Goal: Find specific page/section: Find specific page/section

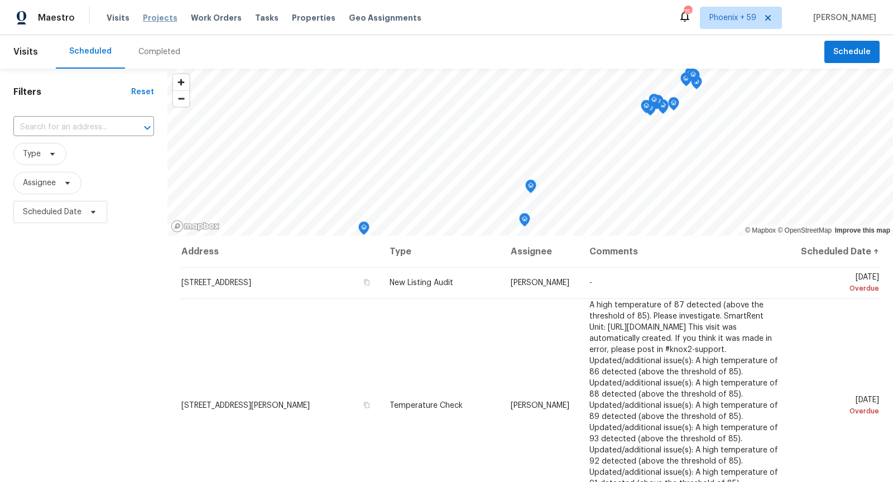
click at [153, 19] on span "Projects" at bounding box center [160, 17] width 35 height 11
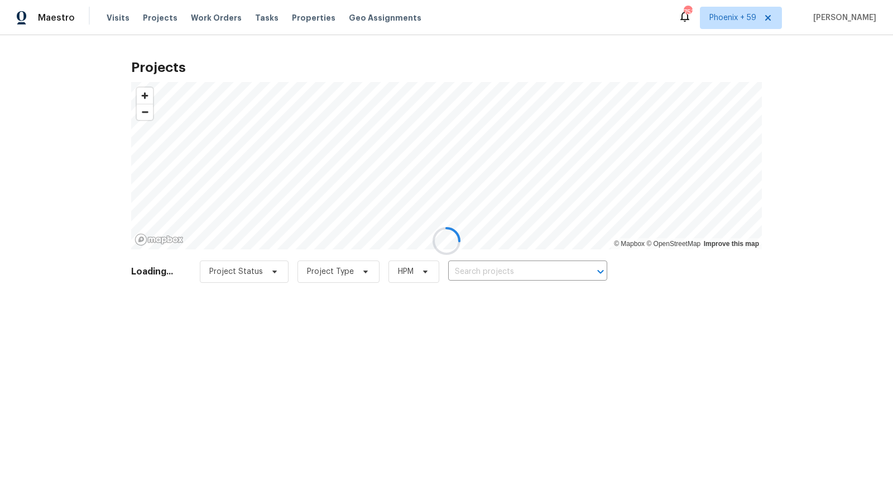
click at [479, 273] on div at bounding box center [446, 241] width 893 height 482
click at [479, 272] on div at bounding box center [446, 241] width 893 height 482
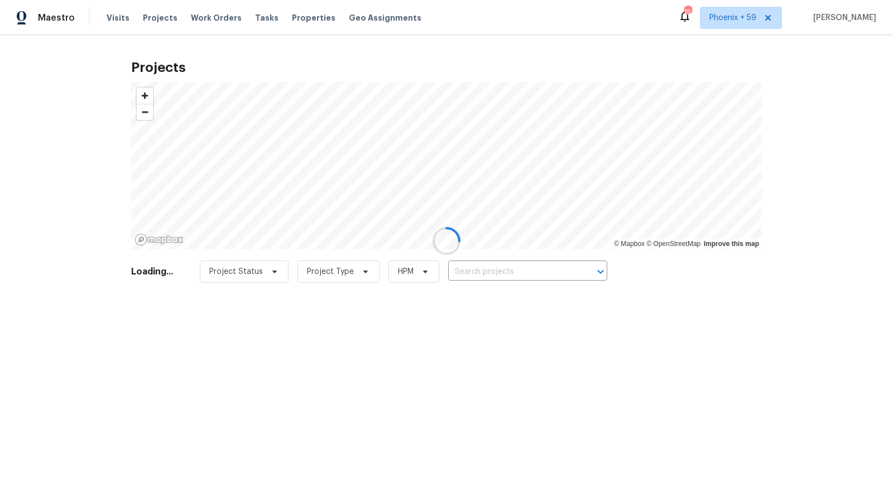
click at [479, 272] on div at bounding box center [446, 241] width 893 height 482
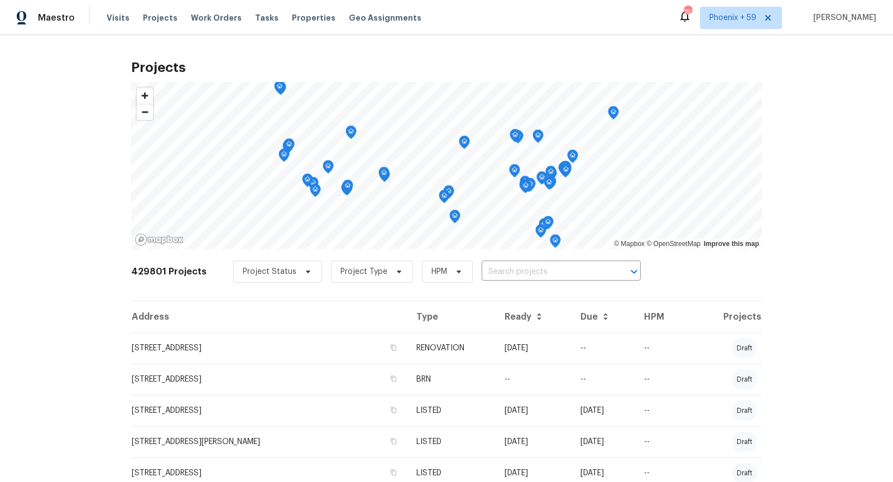
click at [482, 272] on input "text" at bounding box center [546, 271] width 128 height 17
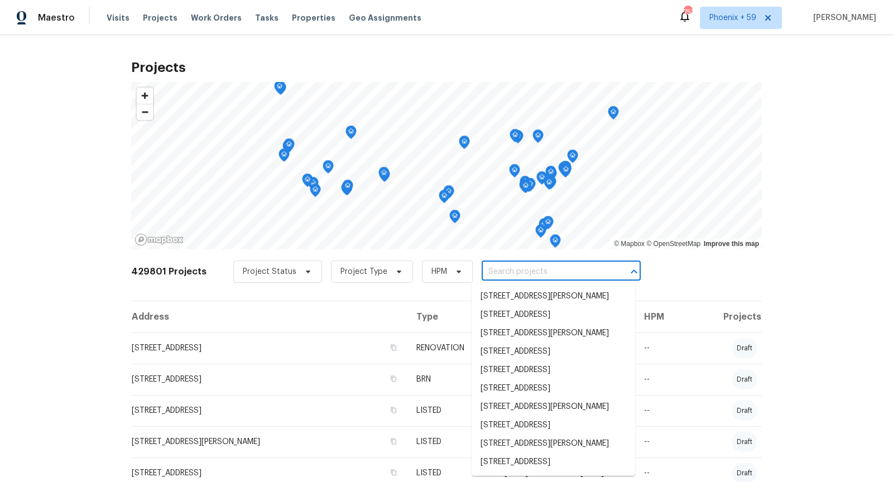
paste input "[STREET_ADDRESS][PERSON_NAME]"
type input "[STREET_ADDRESS][PERSON_NAME]"
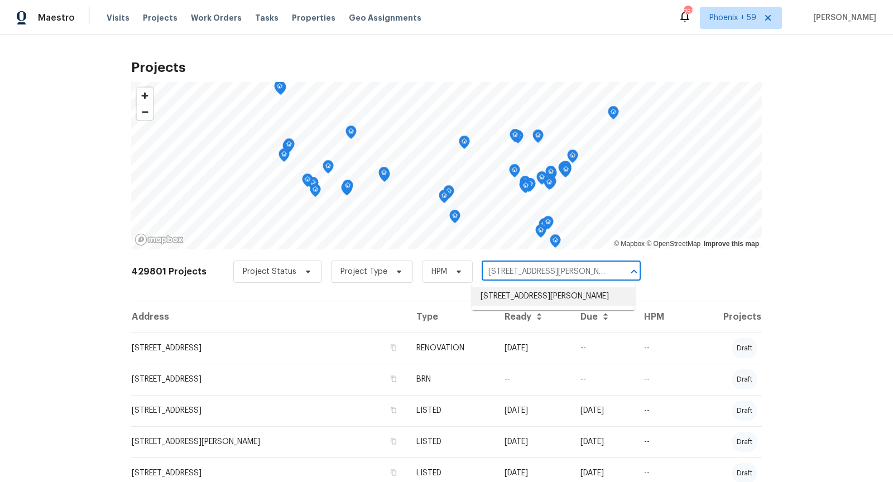
click at [536, 299] on li "[STREET_ADDRESS][PERSON_NAME]" at bounding box center [554, 296] width 164 height 18
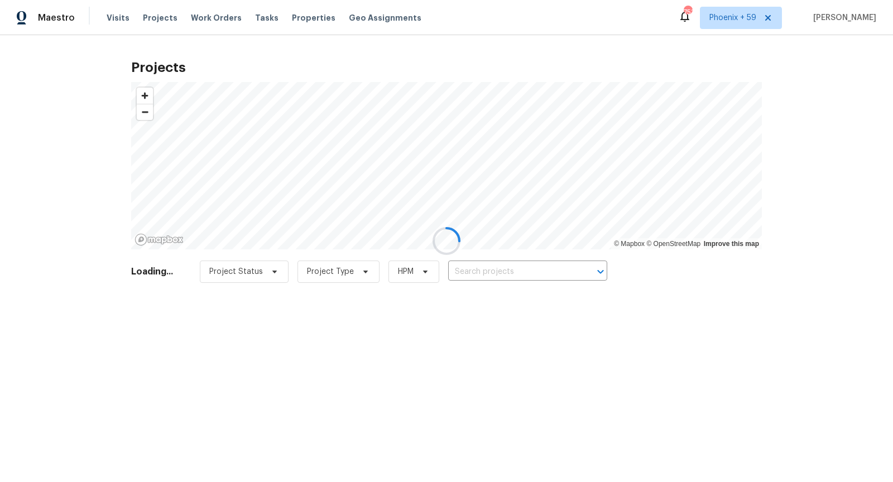
type input "[STREET_ADDRESS][PERSON_NAME]"
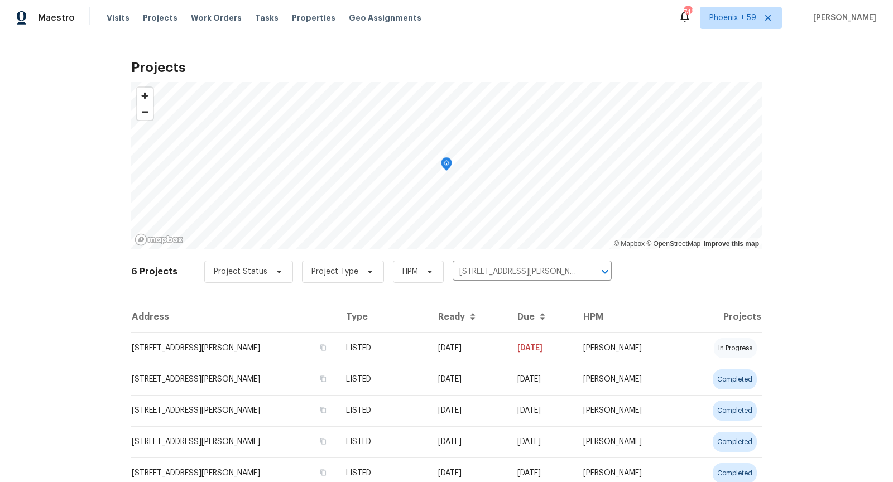
click at [223, 346] on td "[STREET_ADDRESS][PERSON_NAME]" at bounding box center [234, 348] width 206 height 31
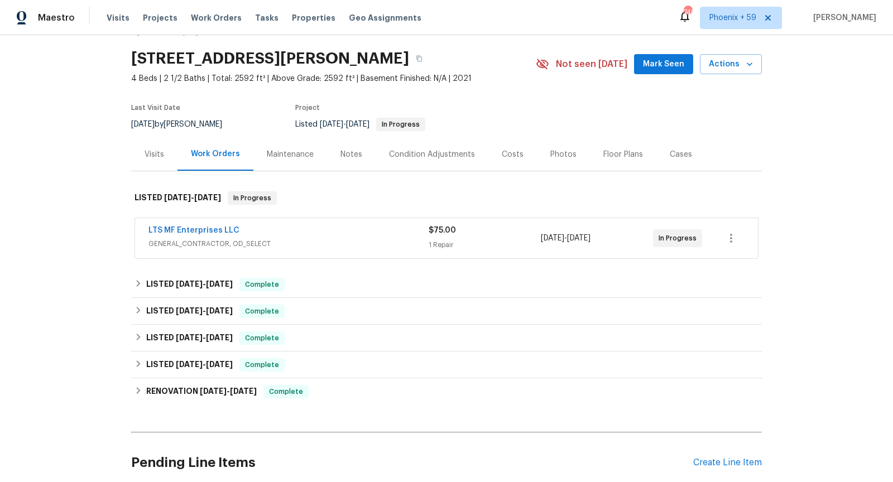
scroll to position [40, 0]
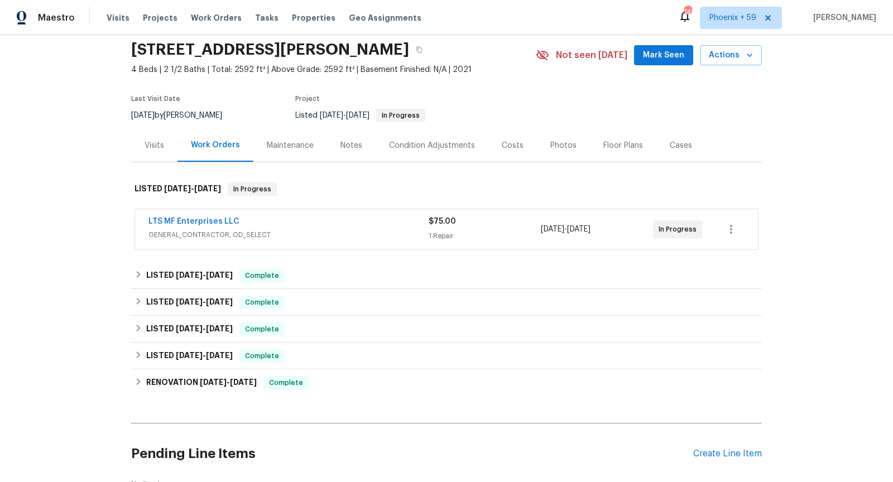
click at [354, 230] on span "GENERAL_CONTRACTOR, OD_SELECT" at bounding box center [288, 234] width 280 height 11
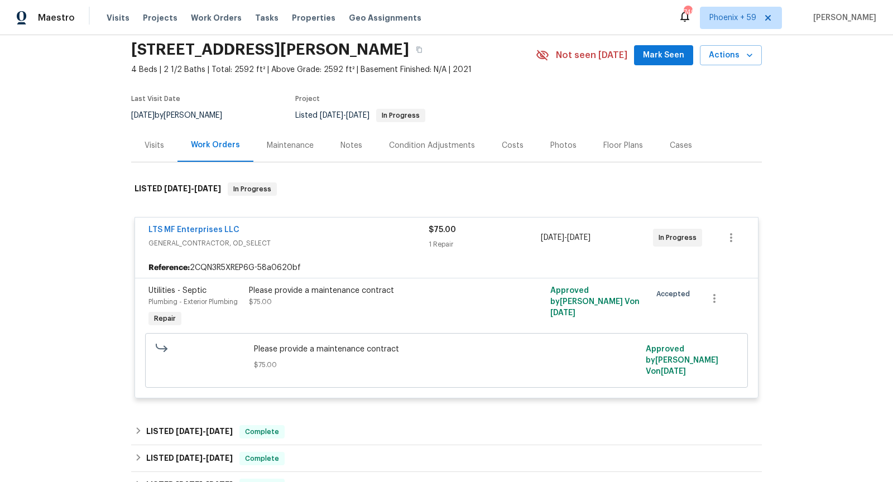
scroll to position [66, 0]
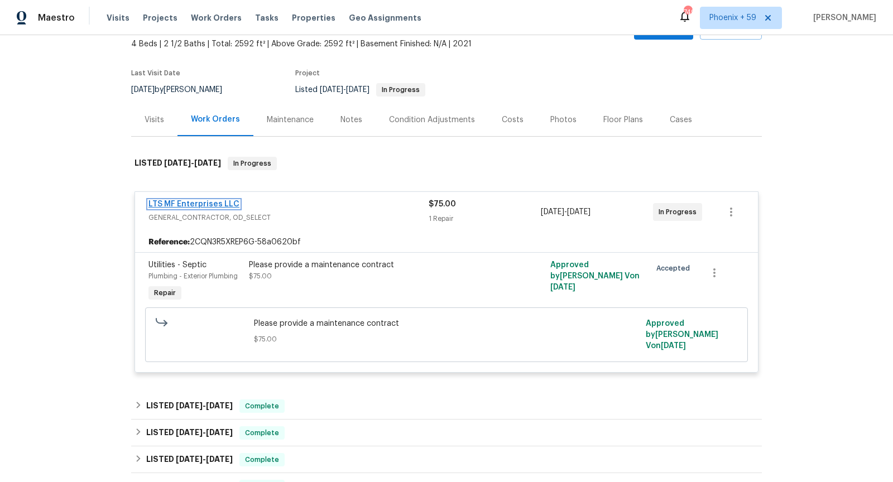
click at [211, 205] on link "LTS MF Enterprises LLC" at bounding box center [193, 204] width 91 height 8
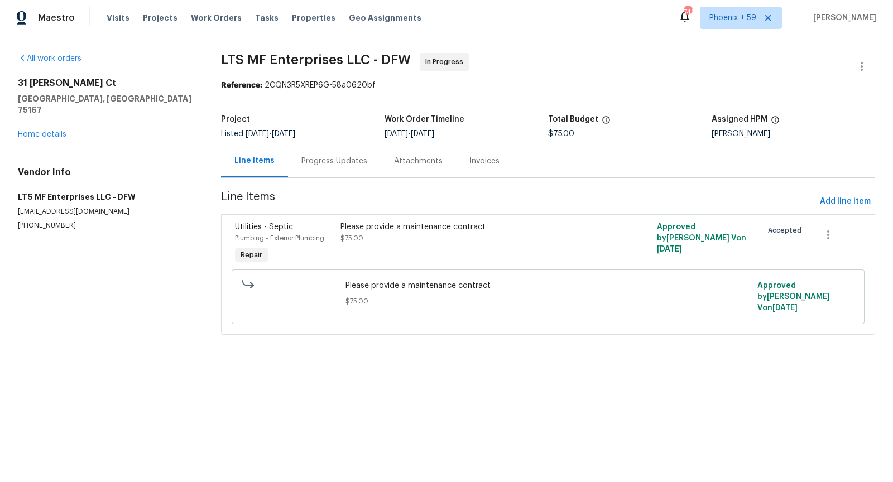
click at [348, 164] on div "Progress Updates" at bounding box center [334, 161] width 66 height 11
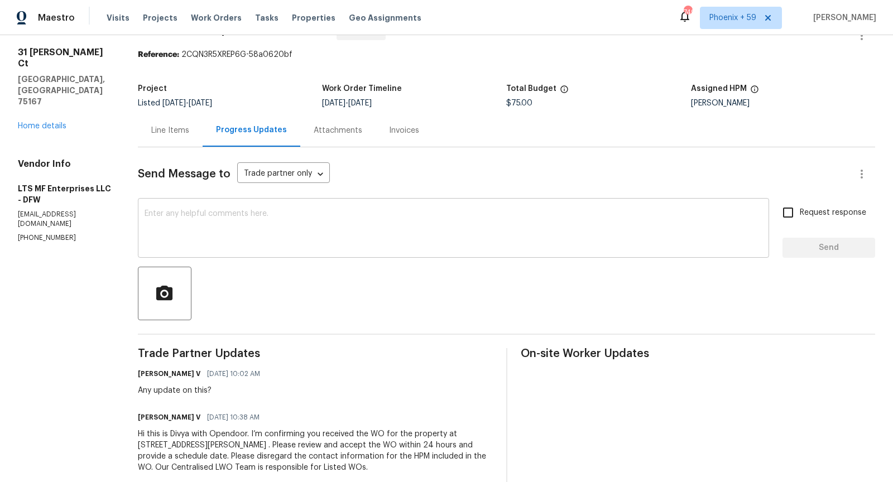
scroll to position [52, 0]
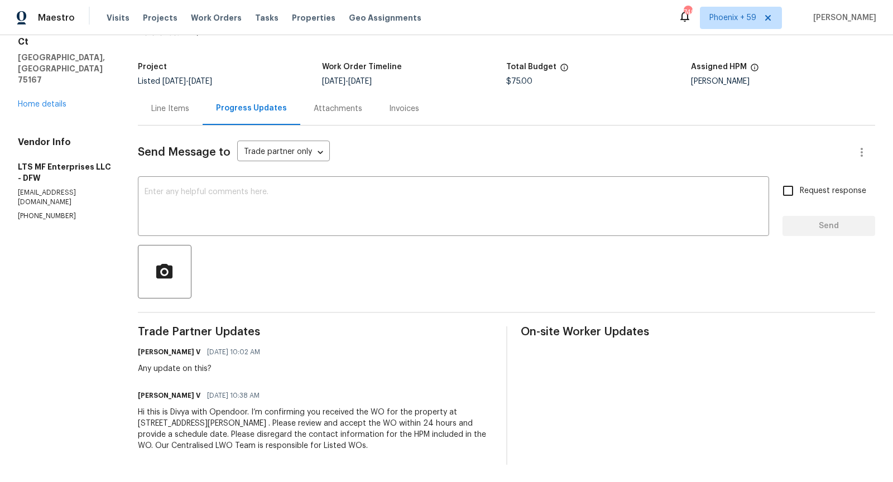
click at [184, 108] on div "Line Items" at bounding box center [170, 108] width 38 height 11
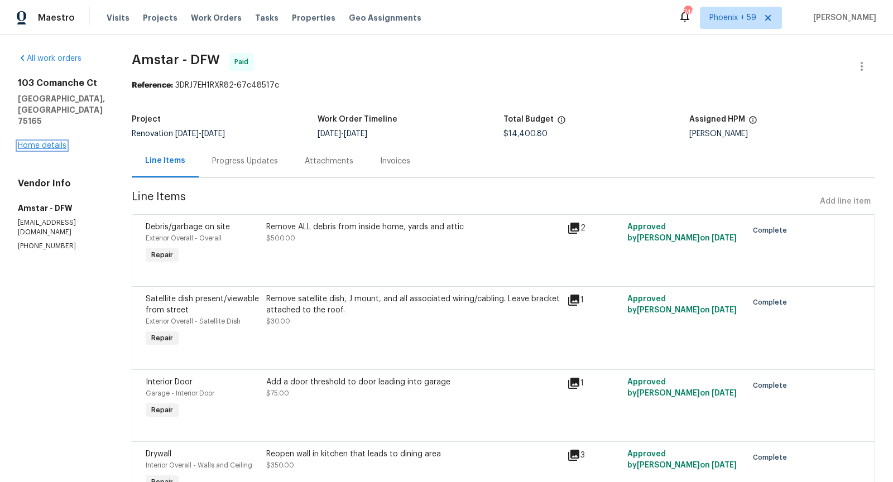
click at [64, 148] on link "Home details" at bounding box center [42, 146] width 49 height 8
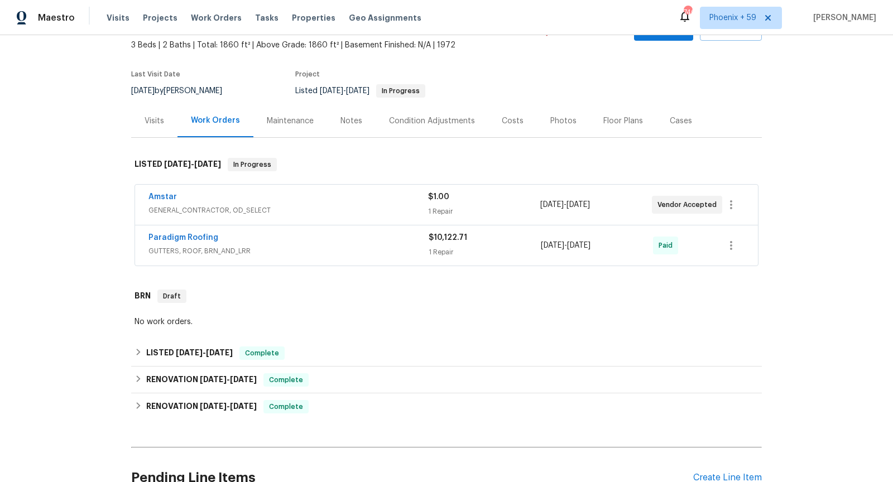
scroll to position [92, 0]
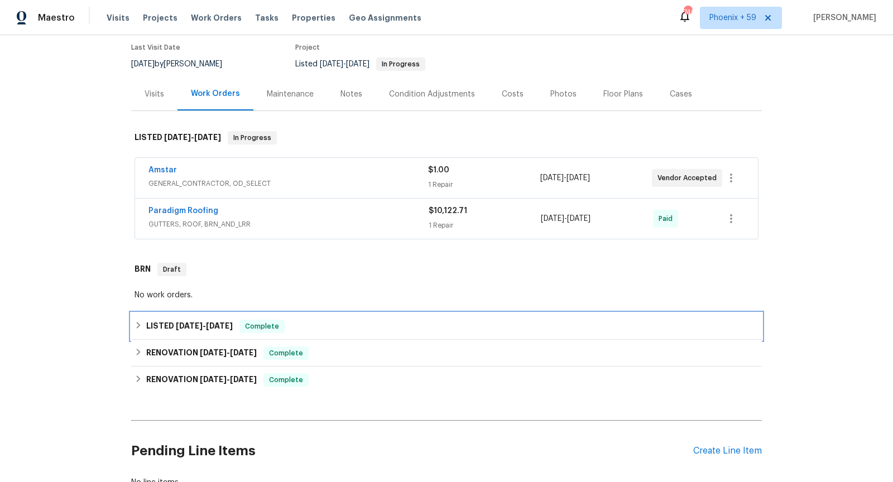
click at [338, 330] on div "LISTED [DATE] - [DATE] Complete" at bounding box center [446, 326] width 624 height 13
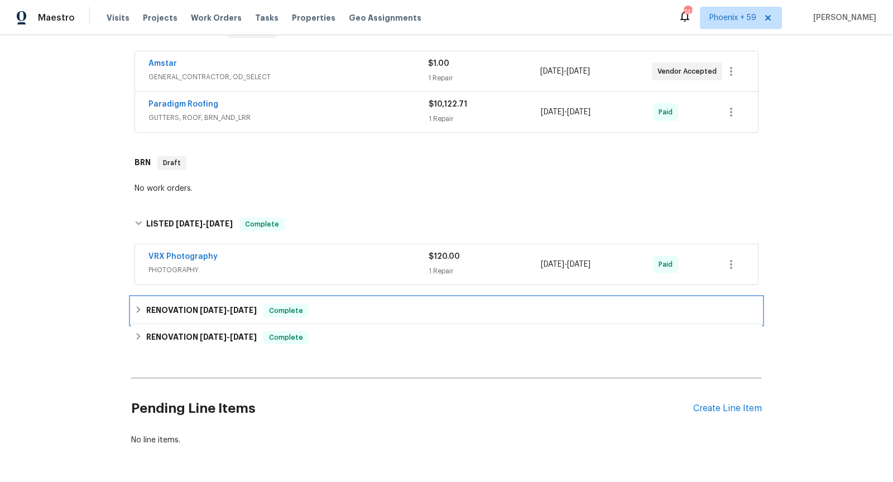
click at [351, 309] on div "RENOVATION [DATE] - [DATE] Complete" at bounding box center [446, 310] width 624 height 13
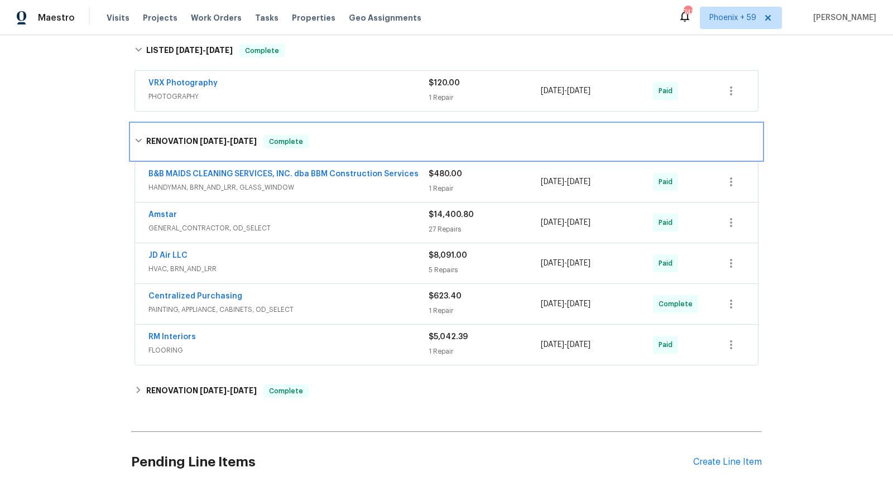
scroll to position [425, 0]
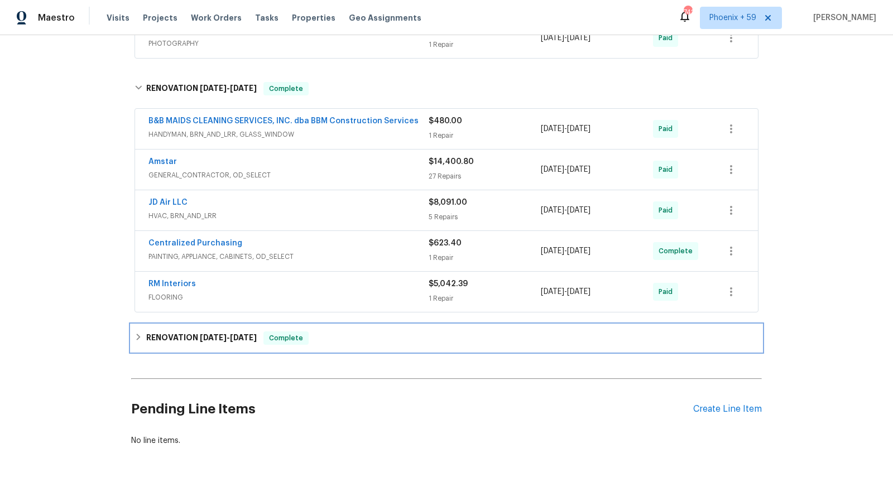
click at [354, 335] on div "RENOVATION [DATE] - [DATE] Complete" at bounding box center [446, 337] width 624 height 13
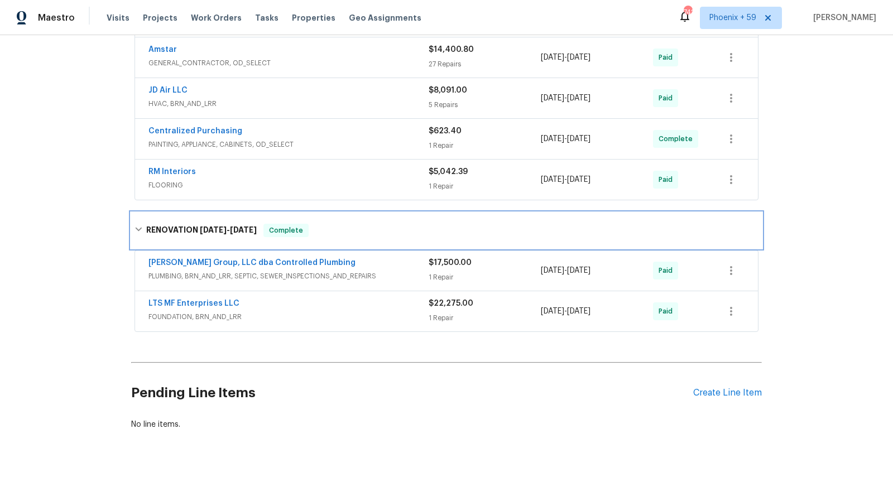
scroll to position [537, 0]
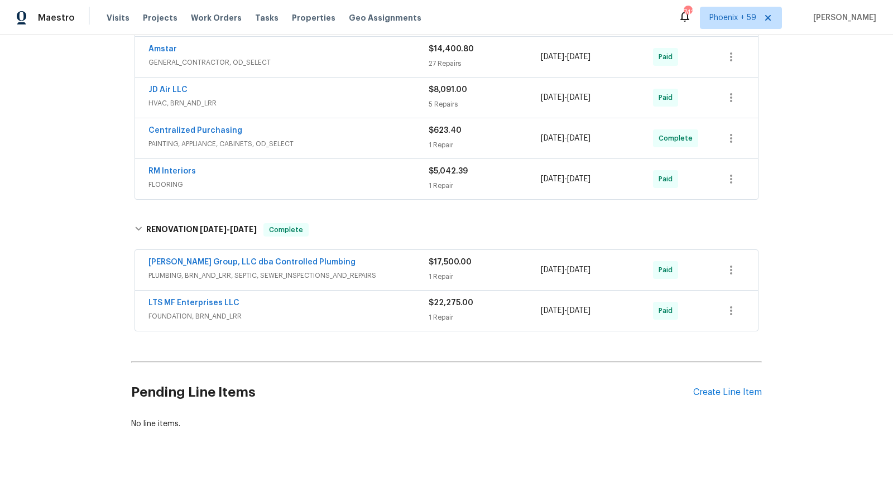
click at [370, 257] on div "[PERSON_NAME] Group, LLC dba Controlled Plumbing" at bounding box center [288, 263] width 280 height 13
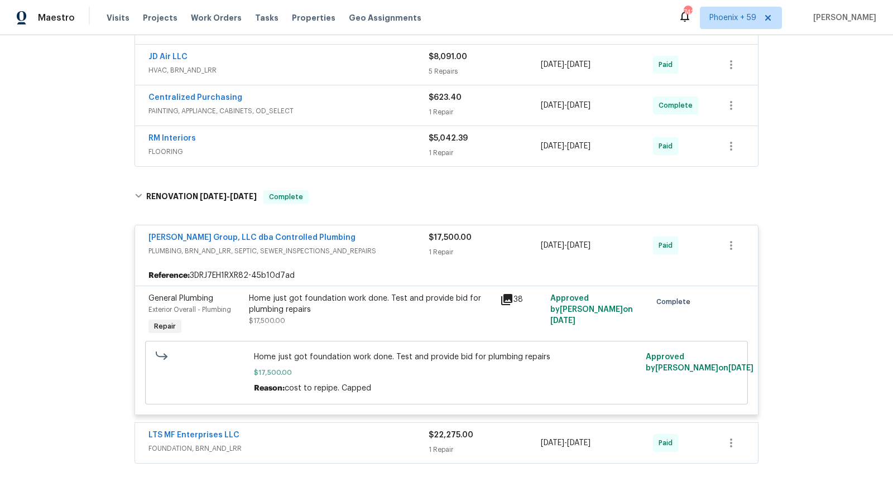
scroll to position [571, 0]
click at [374, 259] on div "[PERSON_NAME] Group, LLC dba Controlled Plumbing PLUMBING, BRN_AND_LRR, SEPTIC,…" at bounding box center [446, 245] width 623 height 40
click at [375, 245] on span "PLUMBING, BRN_AND_LRR, SEPTIC, SEWER_INSPECTIONS_AND_REPAIRS" at bounding box center [288, 250] width 280 height 11
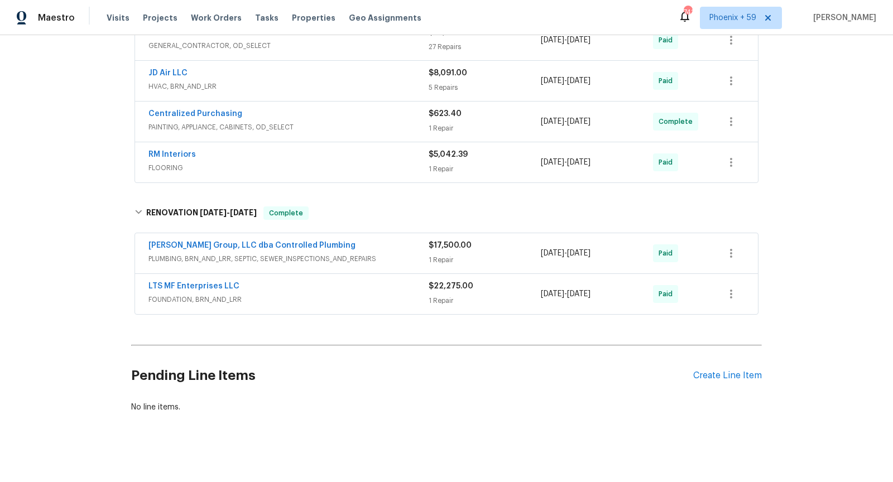
click at [366, 294] on span "FOUNDATION, BRN_AND_LRR" at bounding box center [288, 299] width 280 height 11
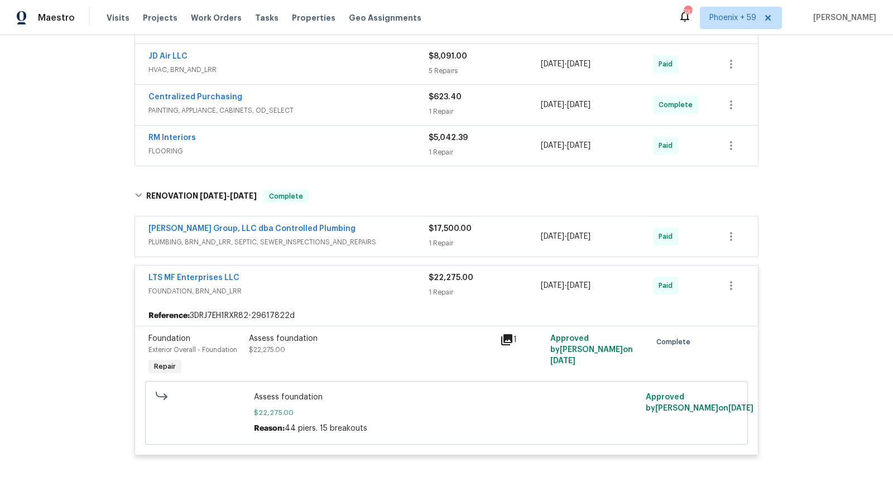
click at [366, 291] on span "FOUNDATION, BRN_AND_LRR" at bounding box center [288, 291] width 280 height 11
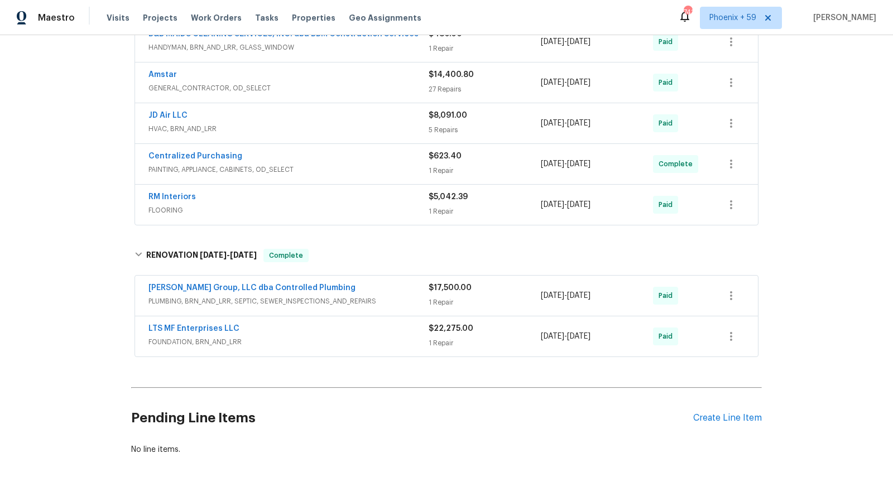
scroll to position [504, 0]
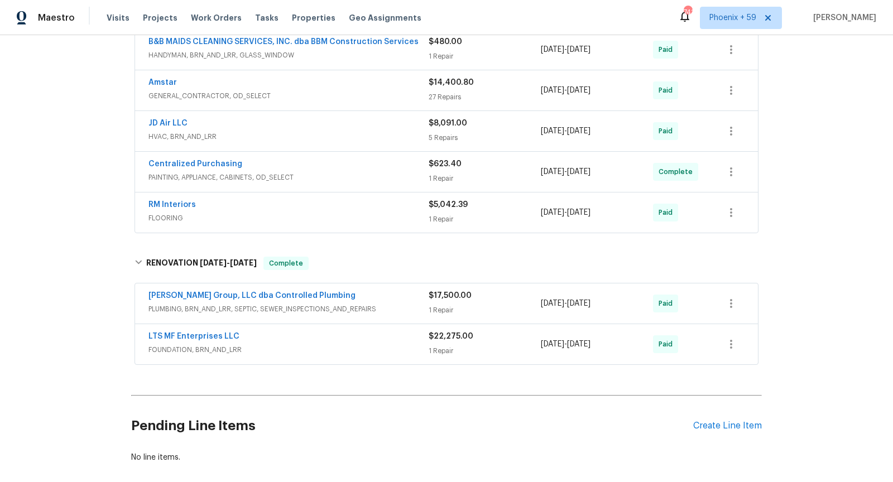
click at [369, 205] on div "RM Interiors" at bounding box center [288, 205] width 280 height 13
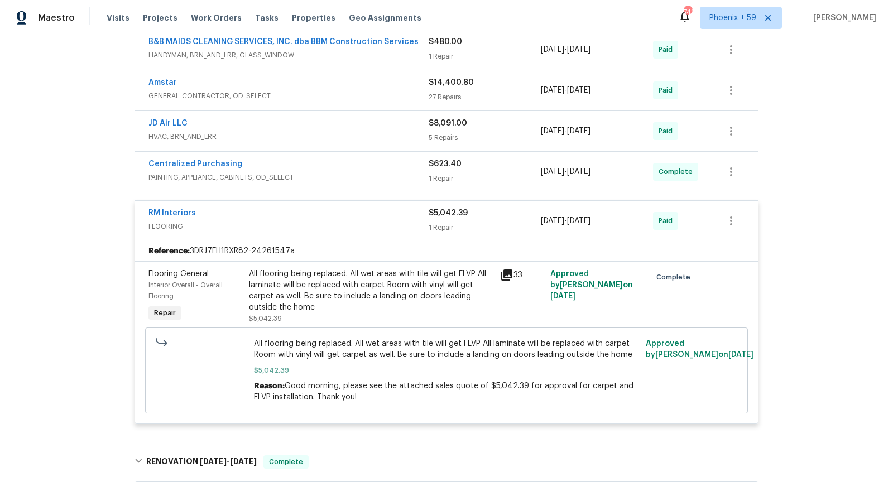
click at [369, 208] on div "RM Interiors" at bounding box center [288, 214] width 280 height 13
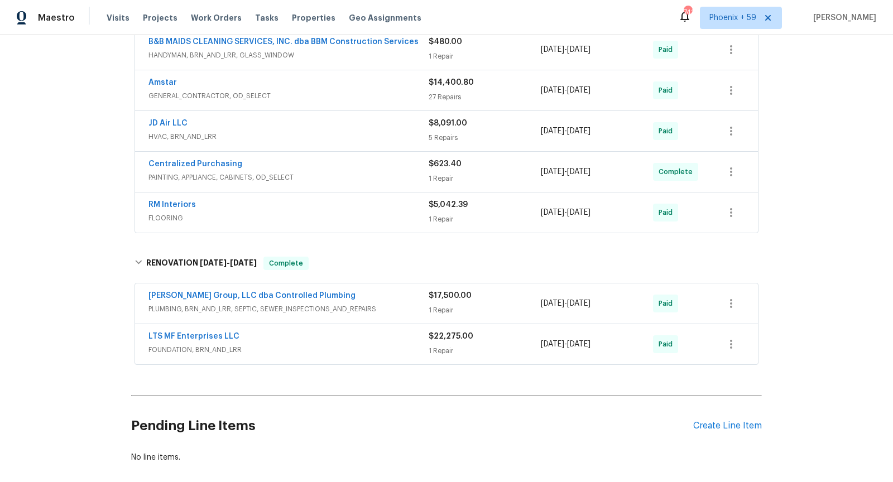
click at [406, 296] on div "[PERSON_NAME] Group, LLC dba Controlled Plumbing" at bounding box center [288, 296] width 280 height 13
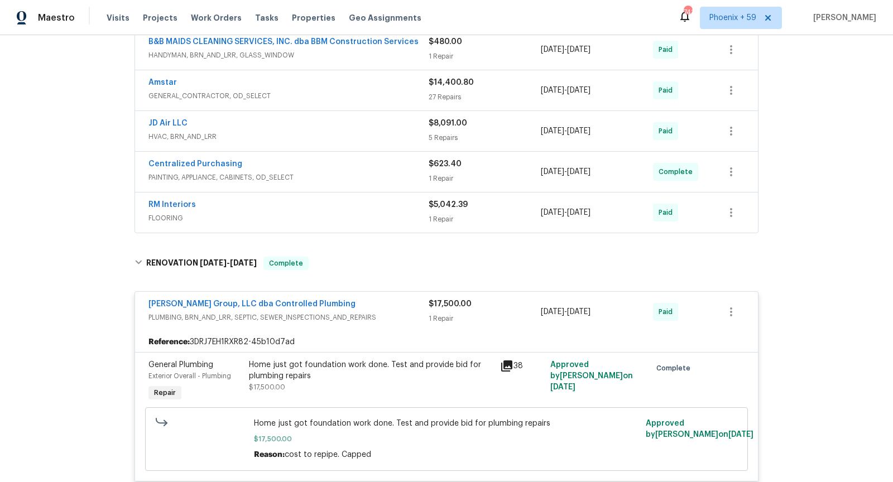
click at [509, 360] on icon at bounding box center [506, 365] width 11 height 11
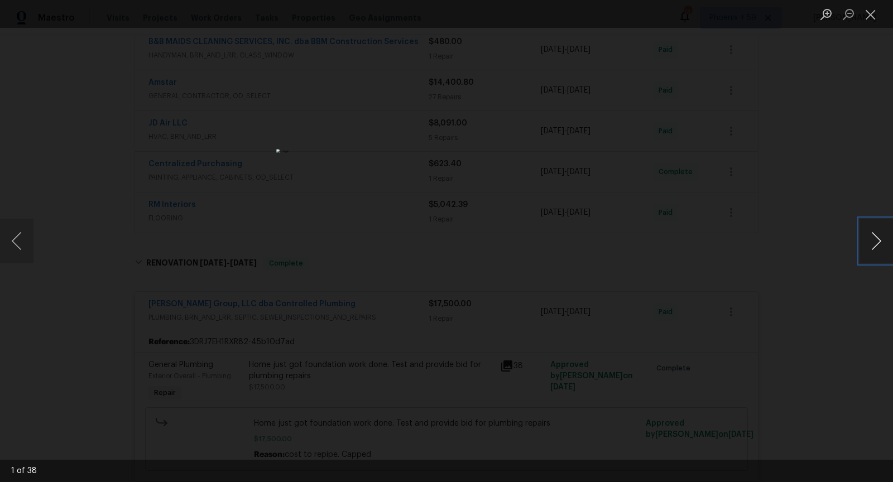
click at [875, 247] on button "Next image" at bounding box center [875, 241] width 33 height 45
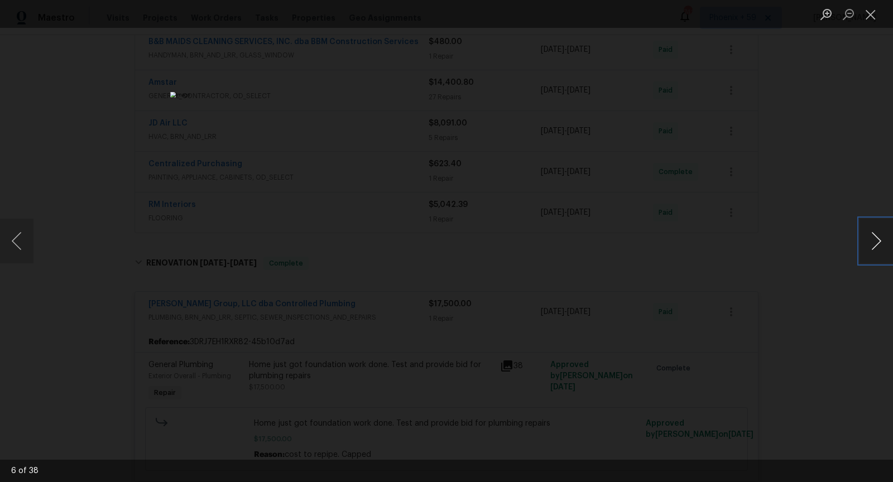
click at [875, 247] on button "Next image" at bounding box center [875, 241] width 33 height 45
click at [873, 20] on button "Close lightbox" at bounding box center [870, 14] width 22 height 20
